Goal: Navigation & Orientation: Go to known website

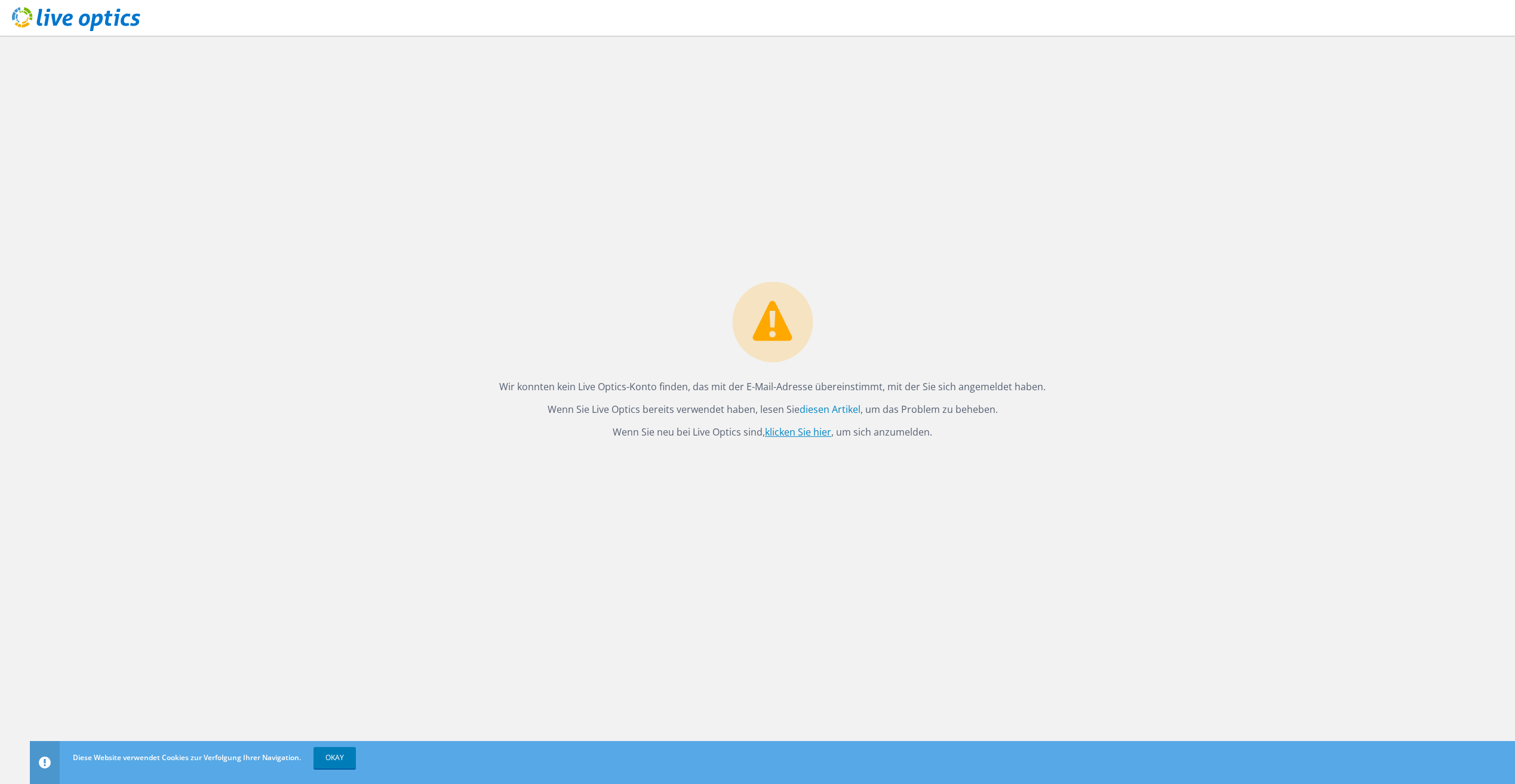
click at [805, 430] on link "klicken Sie hier" at bounding box center [798, 432] width 66 height 13
click at [789, 432] on link "klicken Sie hier" at bounding box center [798, 432] width 66 height 13
